Goal: Task Accomplishment & Management: Manage account settings

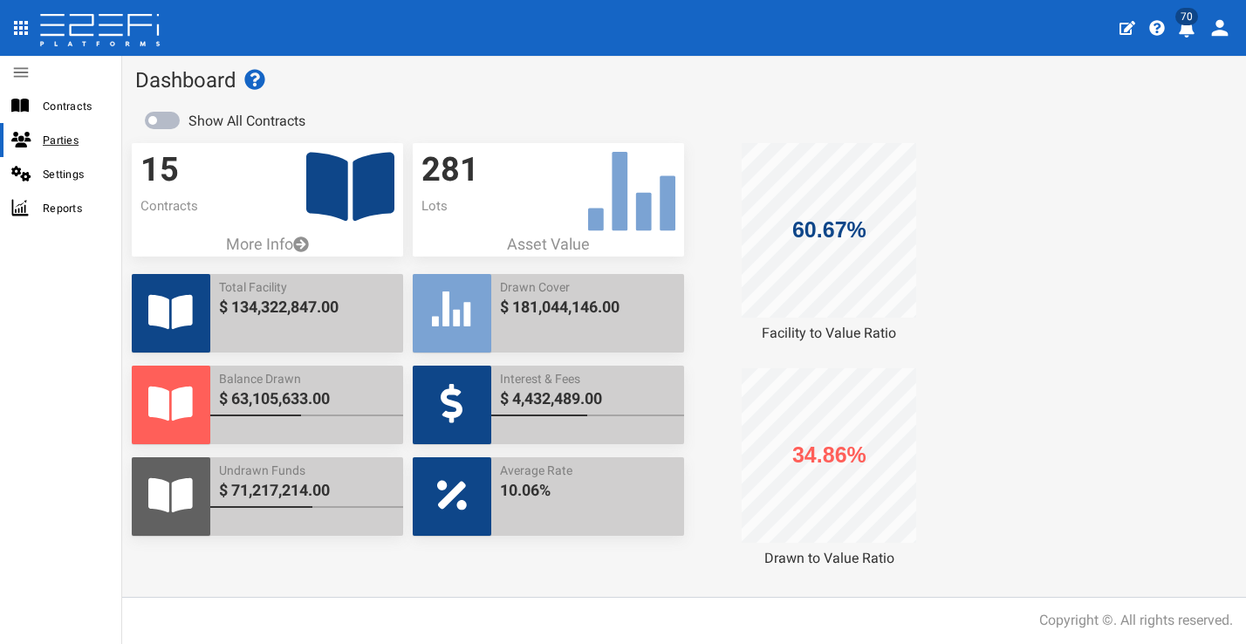
click at [55, 140] on span "Parties" at bounding box center [75, 140] width 65 height 20
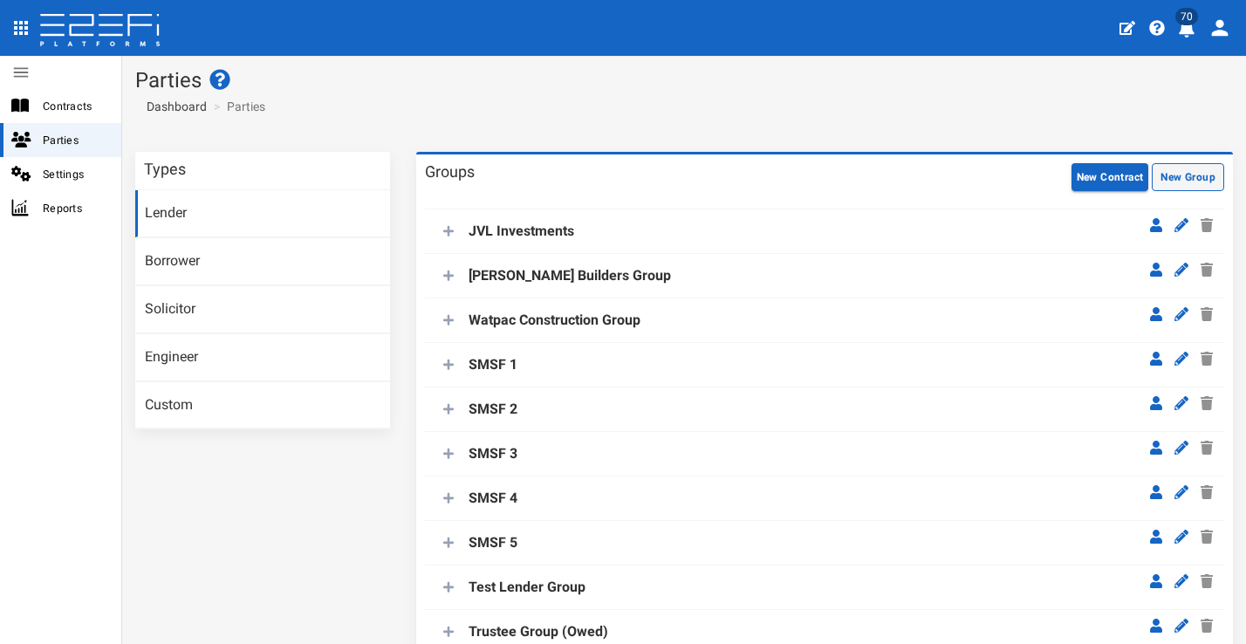
click at [1185, 168] on button "New Group" at bounding box center [1188, 177] width 72 height 28
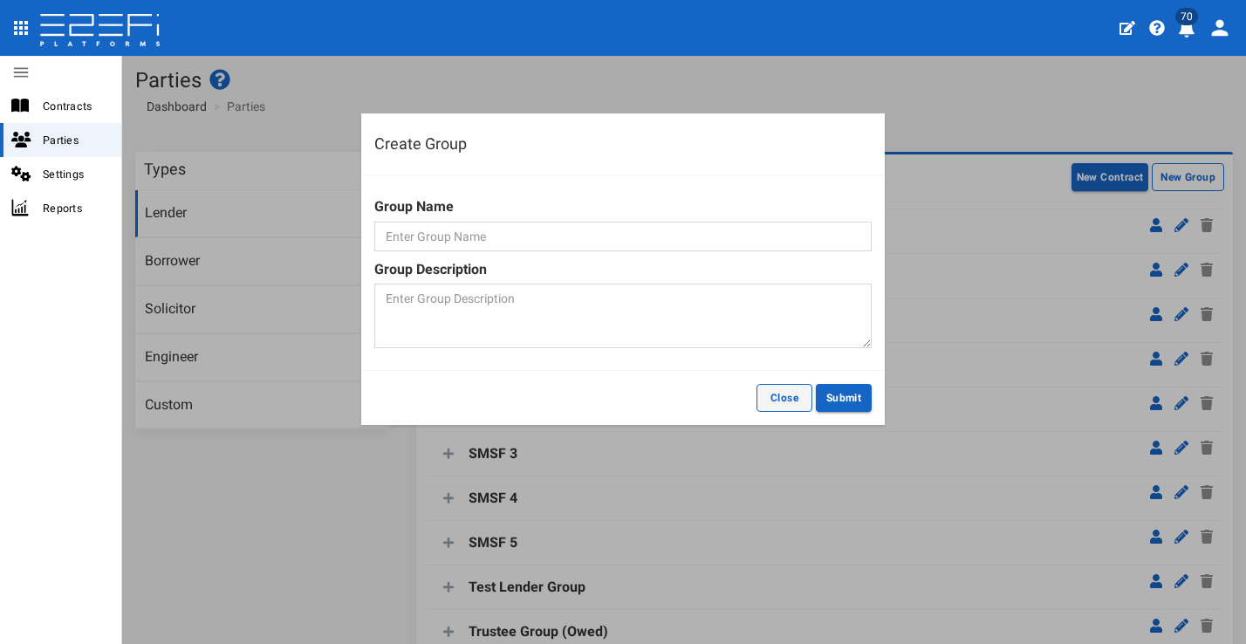
click at [790, 390] on button "Close" at bounding box center [784, 398] width 56 height 28
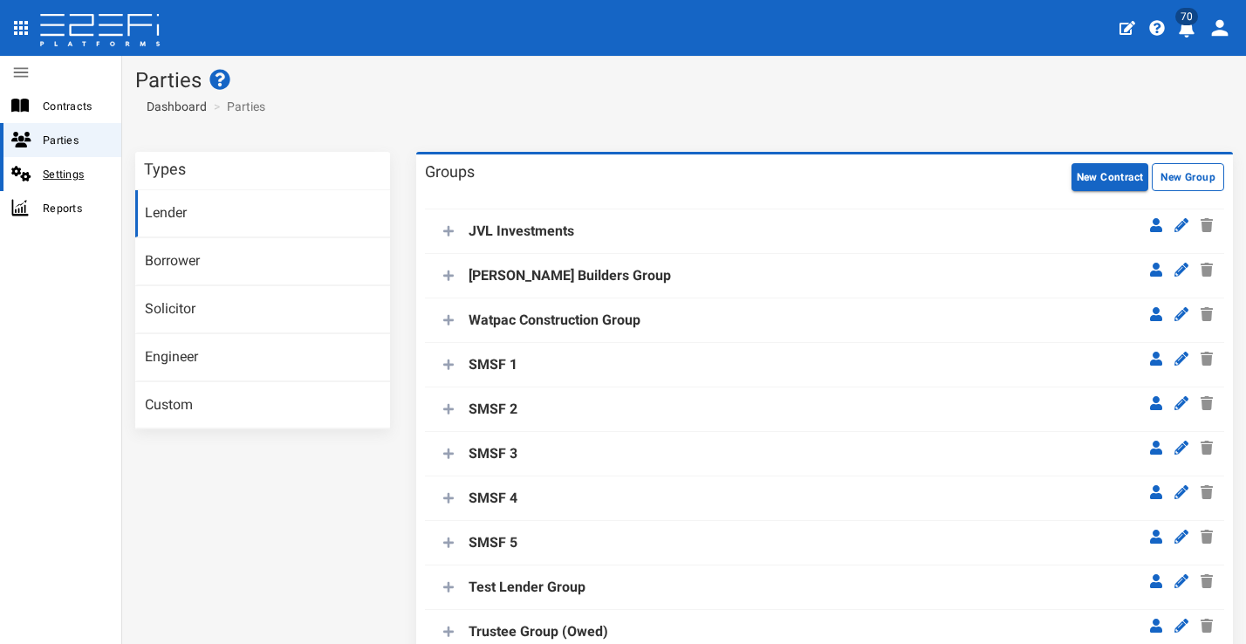
click at [78, 181] on span "Settings" at bounding box center [75, 174] width 65 height 20
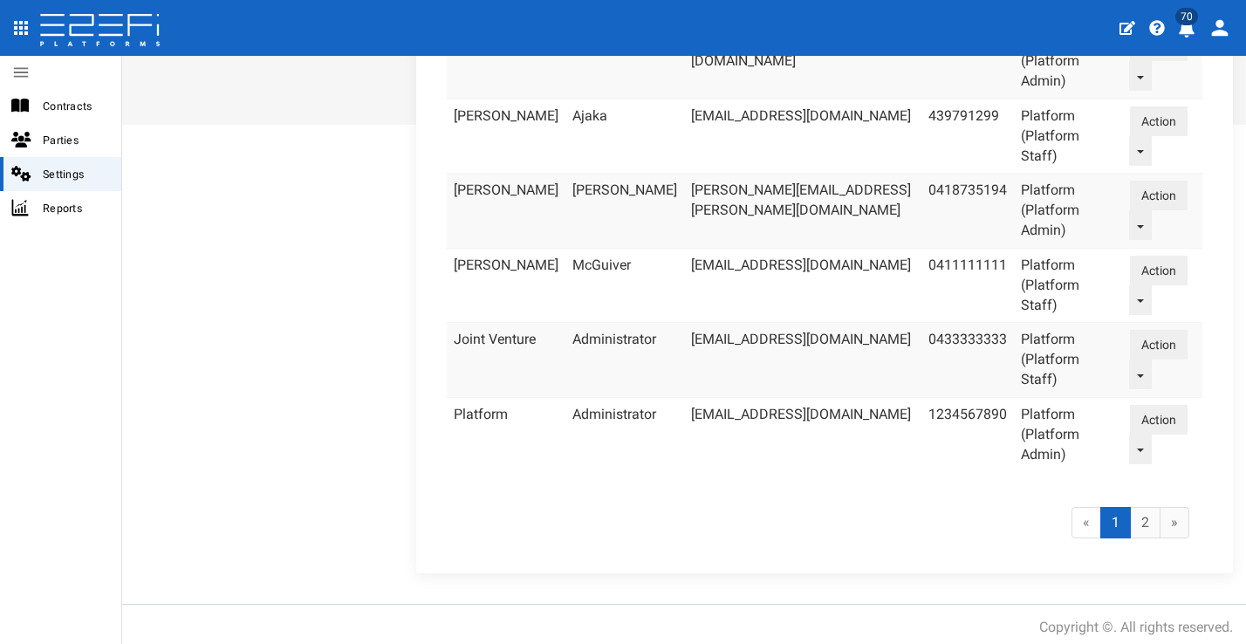
scroll to position [67, 0]
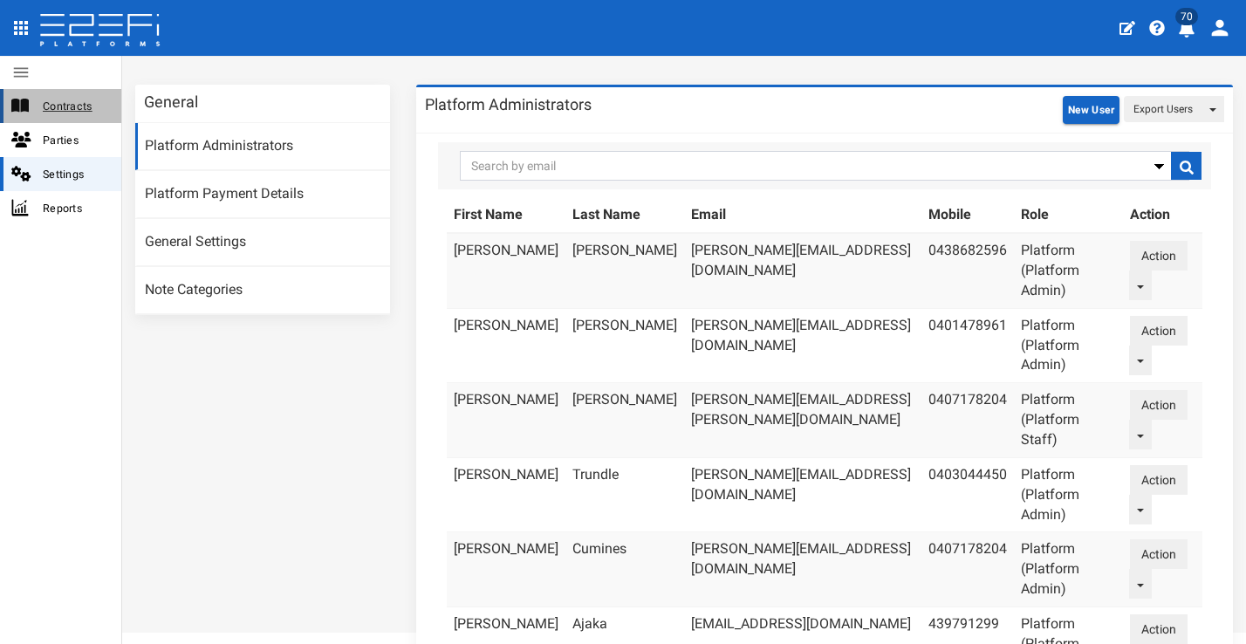
click at [65, 105] on span "Contracts" at bounding box center [75, 106] width 65 height 20
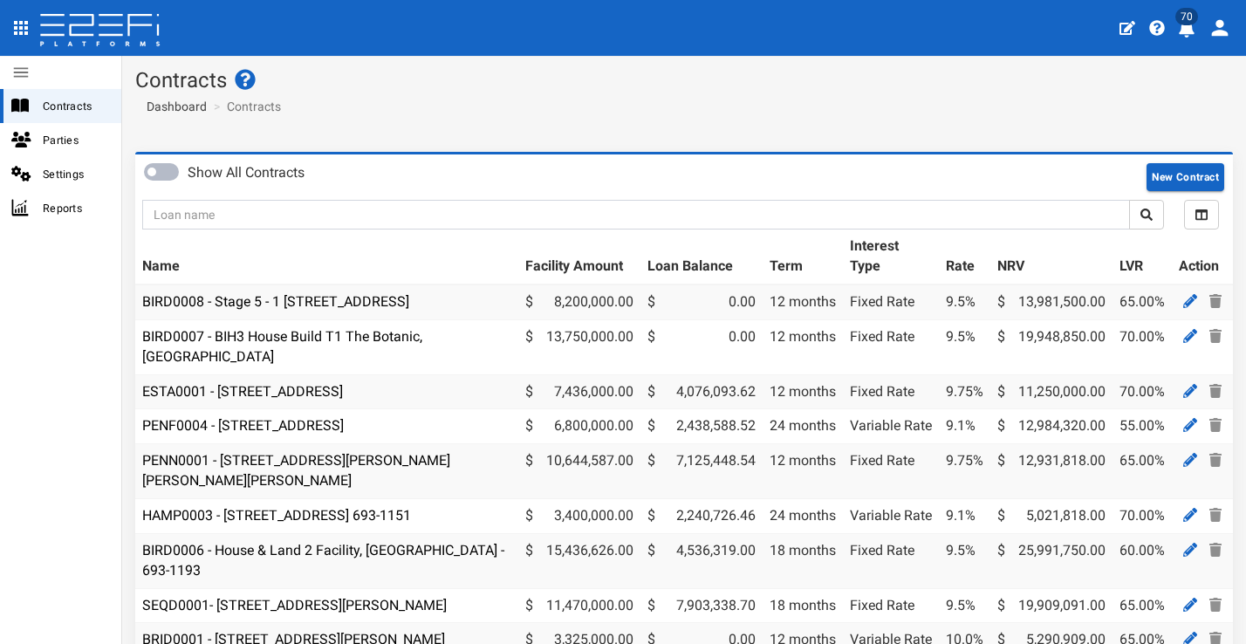
click at [1222, 32] on icon "profile" at bounding box center [1220, 28] width 17 height 17
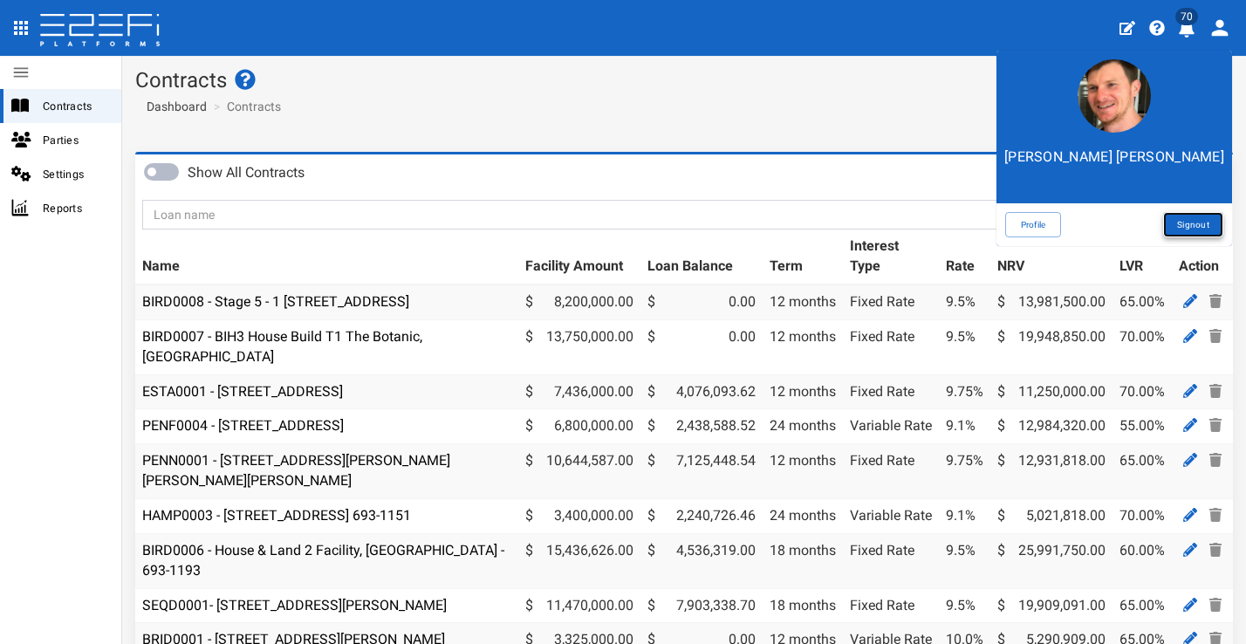
click at [1213, 223] on link "Signout" at bounding box center [1193, 224] width 60 height 25
